Goal: Task Accomplishment & Management: Manage account settings

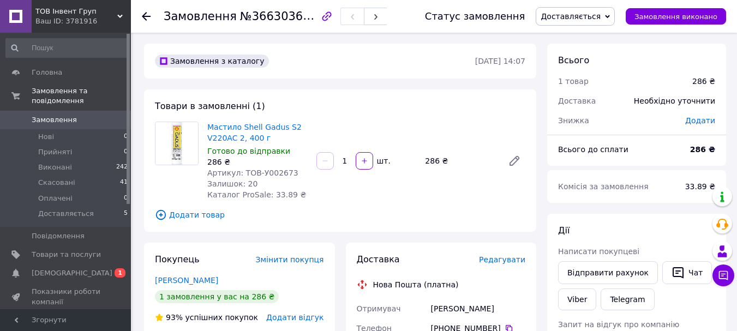
scroll to position [167, 0]
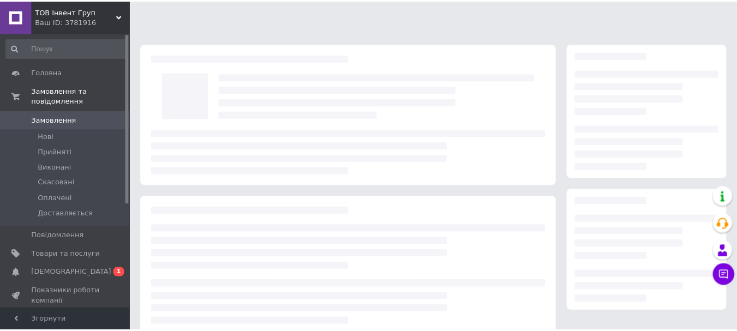
scroll to position [167, 0]
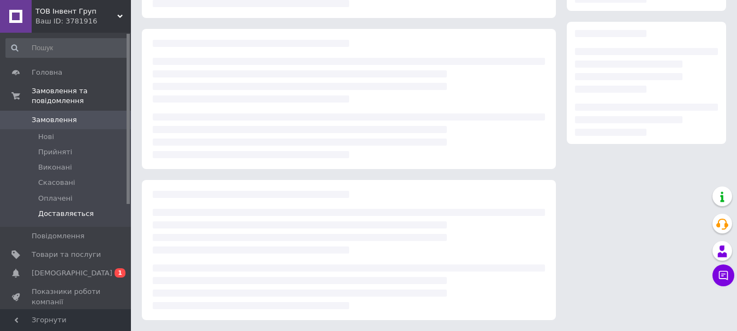
click at [73, 209] on span "Доставляється" at bounding box center [66, 214] width 56 height 10
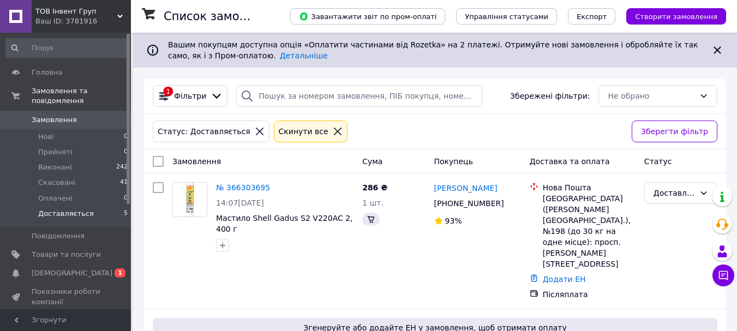
click at [79, 209] on span "Доставляється" at bounding box center [66, 214] width 56 height 10
click at [56, 209] on span "Доставляється" at bounding box center [66, 214] width 56 height 10
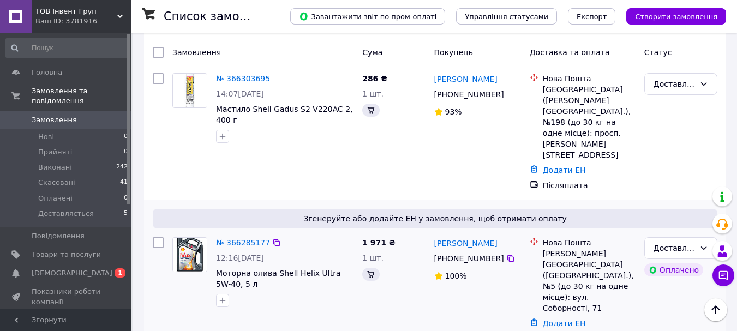
scroll to position [164, 0]
